Goal: Task Accomplishment & Management: Manage account settings

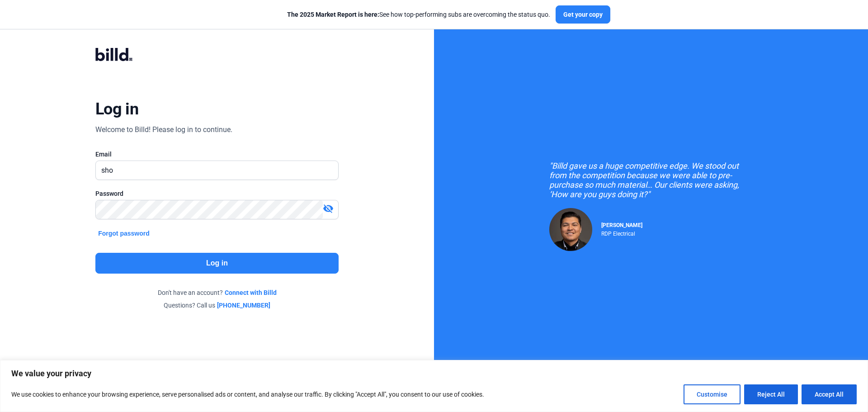
type input "[EMAIL_ADDRESS][DOMAIN_NAME]"
click at [329, 210] on mat-icon "visibility_off" at bounding box center [328, 208] width 11 height 11
drag, startPoint x: 375, startPoint y: 253, endPoint x: 365, endPoint y: 253, distance: 9.9
click at [375, 253] on div "Log in Welcome to Billd! Please log in to continue. Email [EMAIL_ADDRESS][DOMAI…" at bounding box center [217, 178] width 434 height 357
click at [275, 263] on button "Log in" at bounding box center [216, 263] width 243 height 21
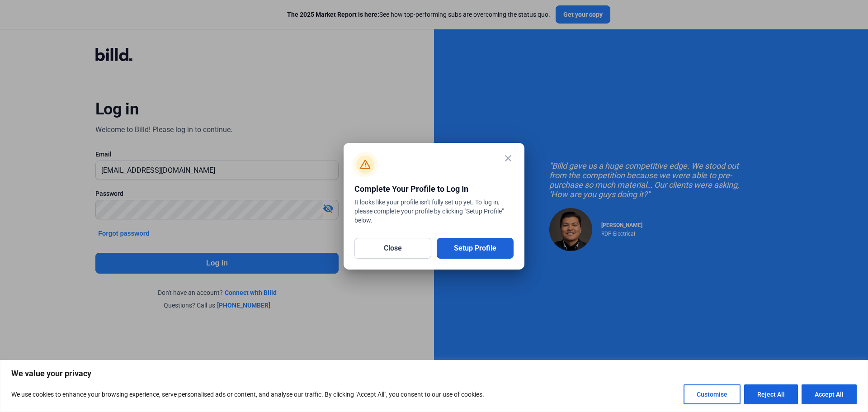
click at [480, 243] on button "Setup Profile" at bounding box center [475, 248] width 77 height 21
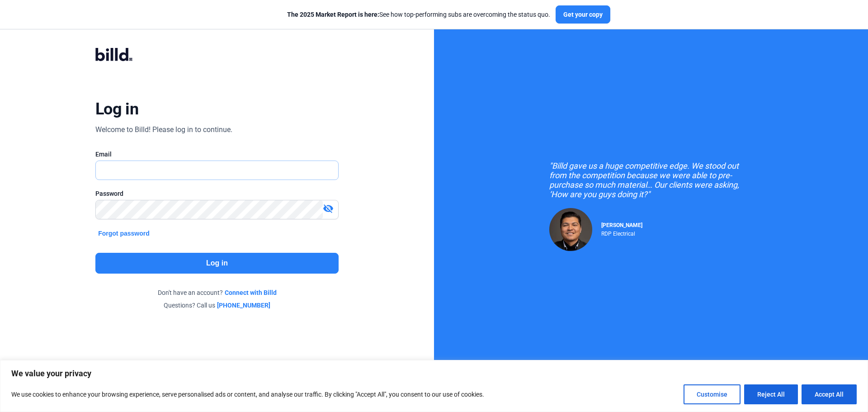
click at [247, 173] on input "text" at bounding box center [212, 170] width 232 height 19
type input "[EMAIL_ADDRESS][DOMAIN_NAME]"
click at [324, 208] on mat-icon "visibility_off" at bounding box center [328, 208] width 11 height 11
